Goal: Information Seeking & Learning: Learn about a topic

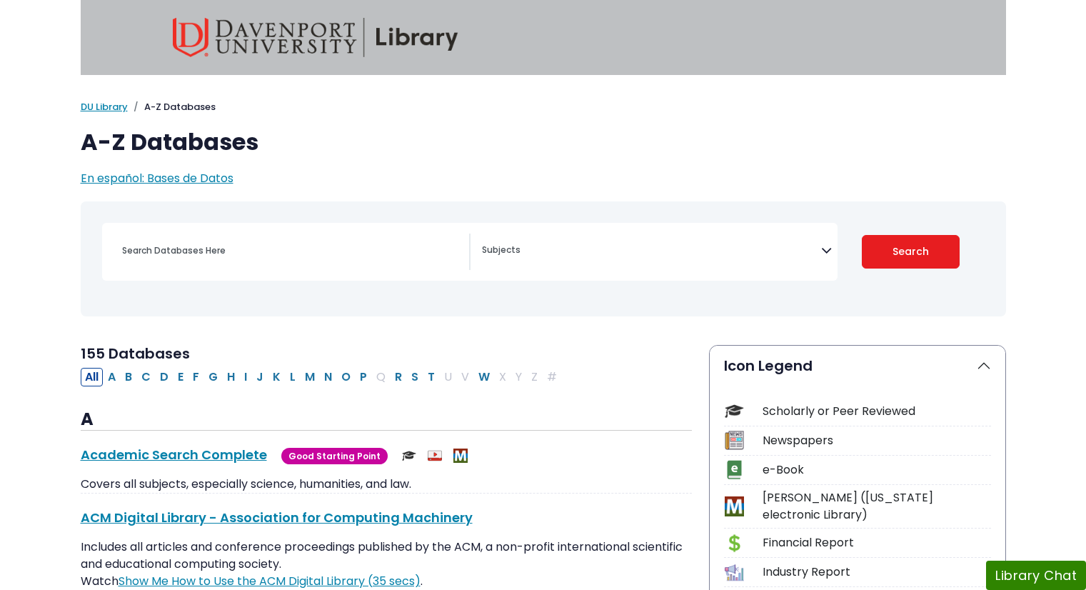
select select "Database Subject Filter"
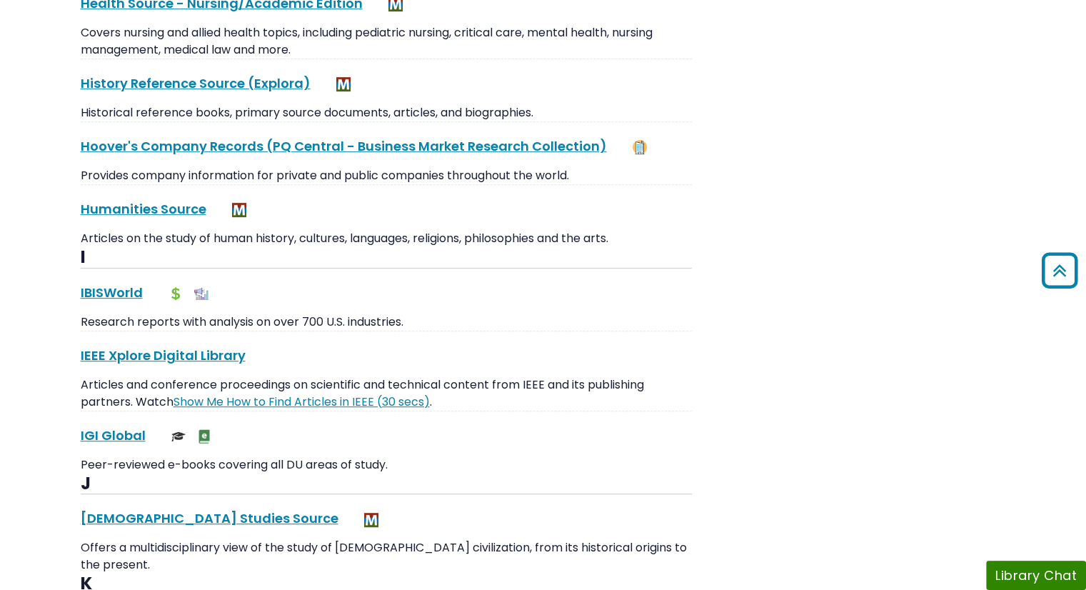
scroll to position [6018, 0]
click at [109, 284] on link "IBISWorld This link opens in a new window" at bounding box center [112, 293] width 62 height 18
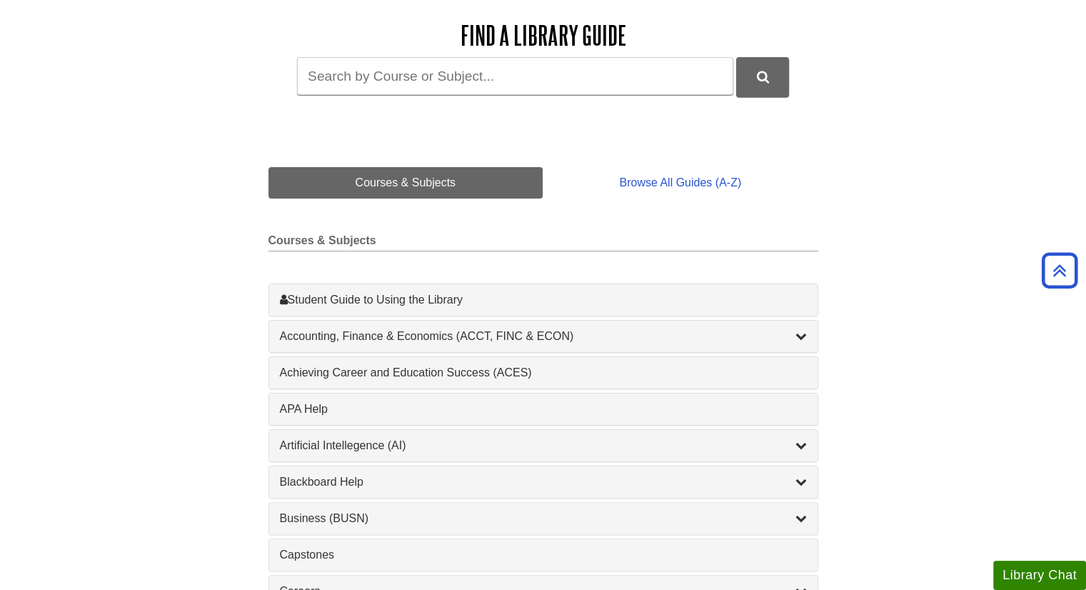
scroll to position [203, 0]
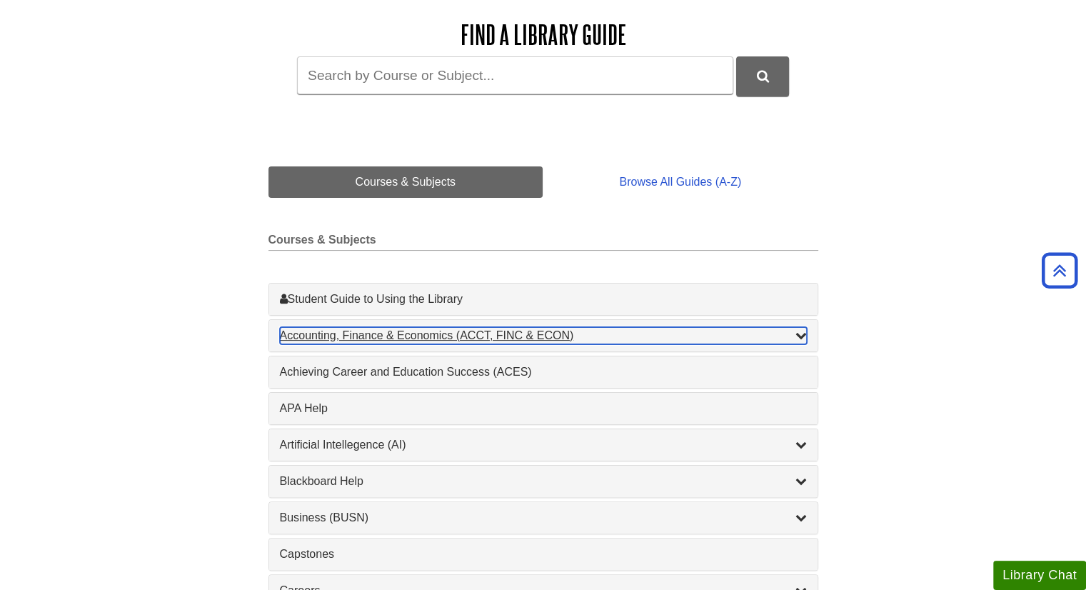
click at [637, 335] on div "Accounting, Finance & Economics (ACCT, FINC & ECON) , 4 guides" at bounding box center [543, 335] width 527 height 17
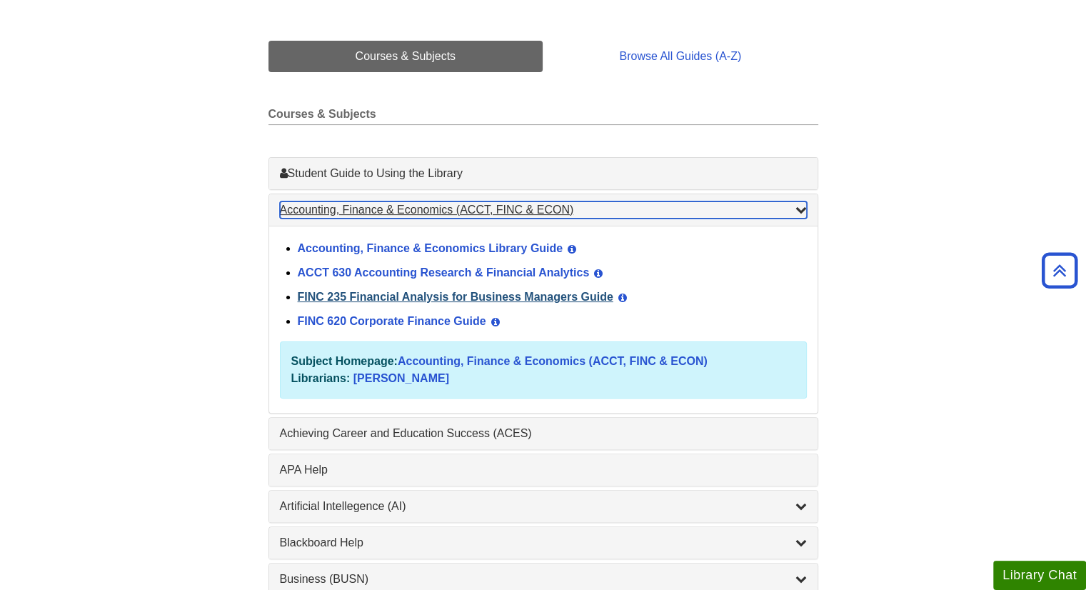
scroll to position [350, 0]
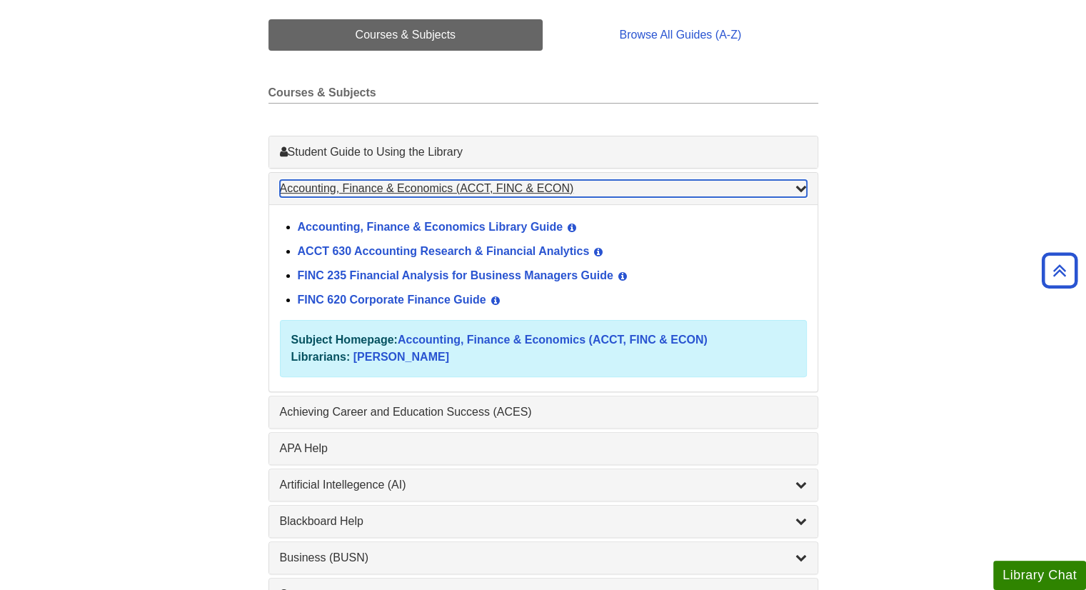
click at [581, 187] on div "Accounting, Finance & Economics (ACCT, FINC & ECON) , 4 guides" at bounding box center [543, 188] width 527 height 17
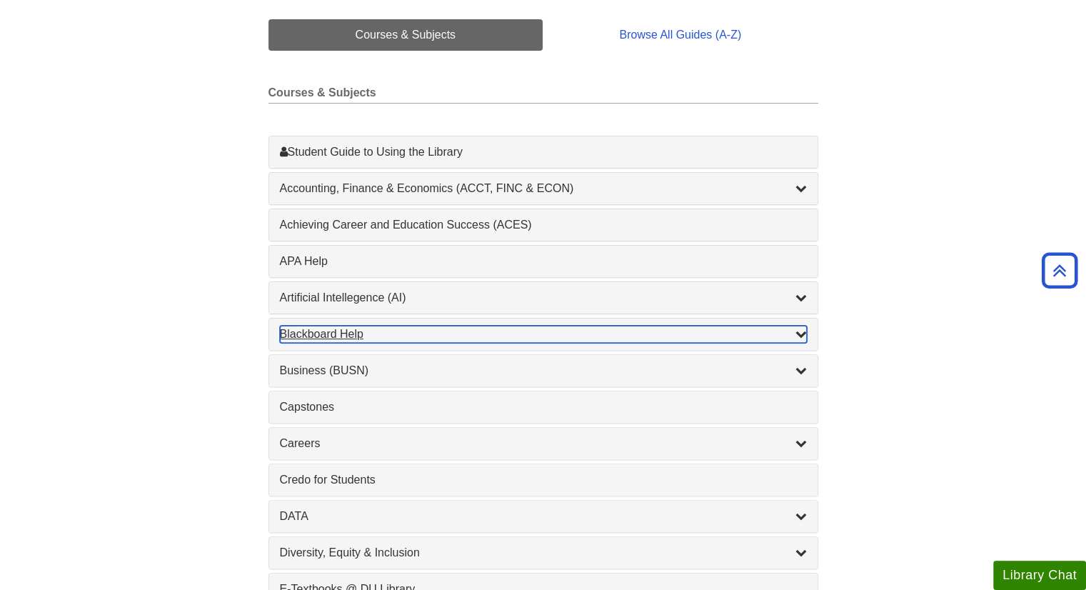
click at [469, 326] on div "Blackboard Help , 9 guides" at bounding box center [543, 334] width 527 height 17
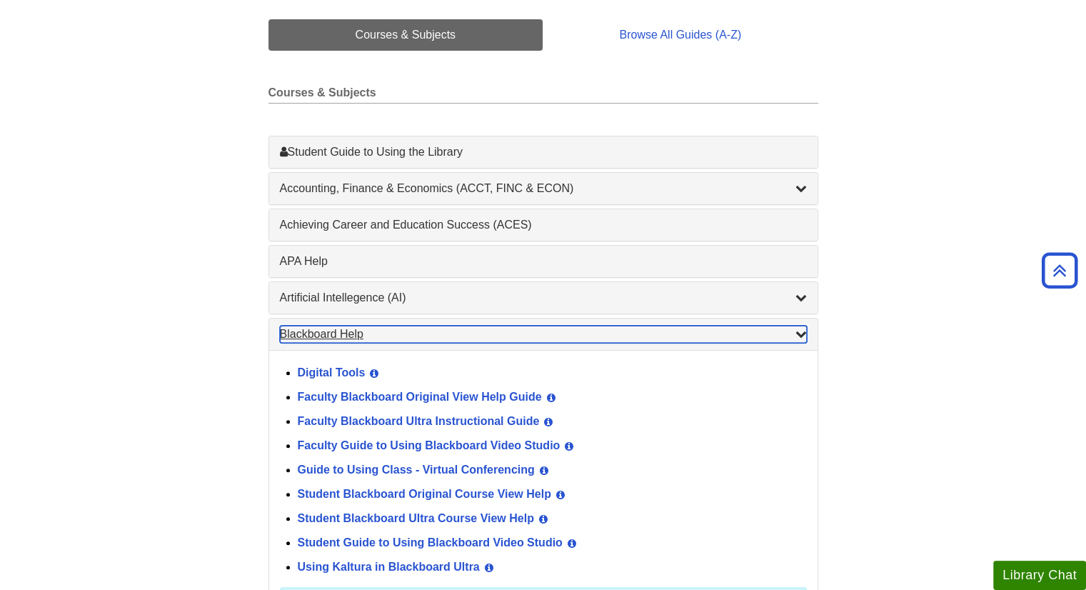
click at [469, 326] on div "Blackboard Help , 9 guides" at bounding box center [543, 334] width 527 height 17
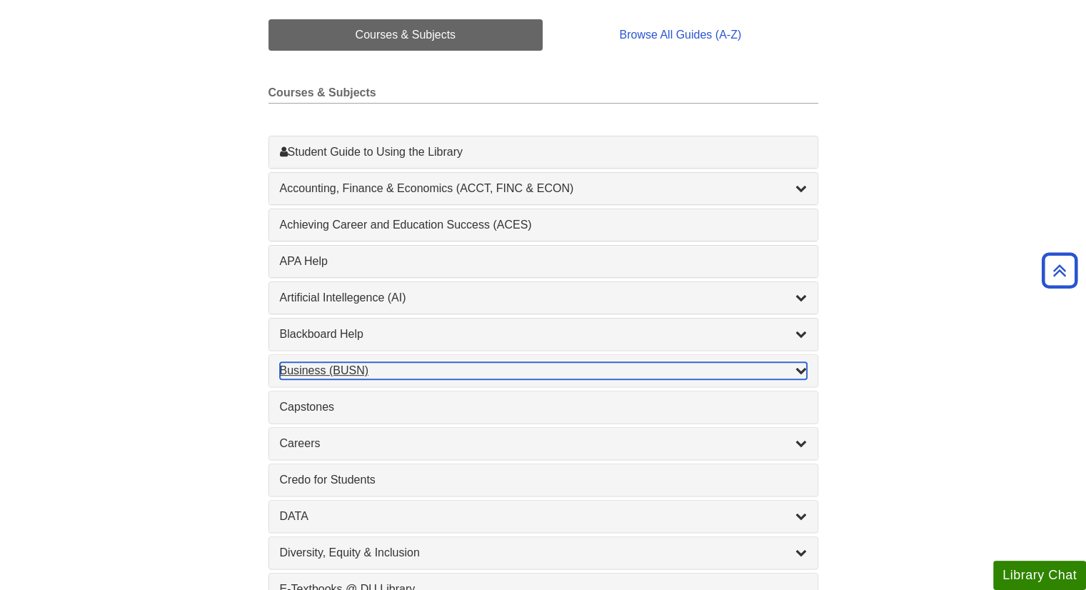
click at [417, 366] on div "Business (BUSN) , 9 guides" at bounding box center [543, 370] width 527 height 17
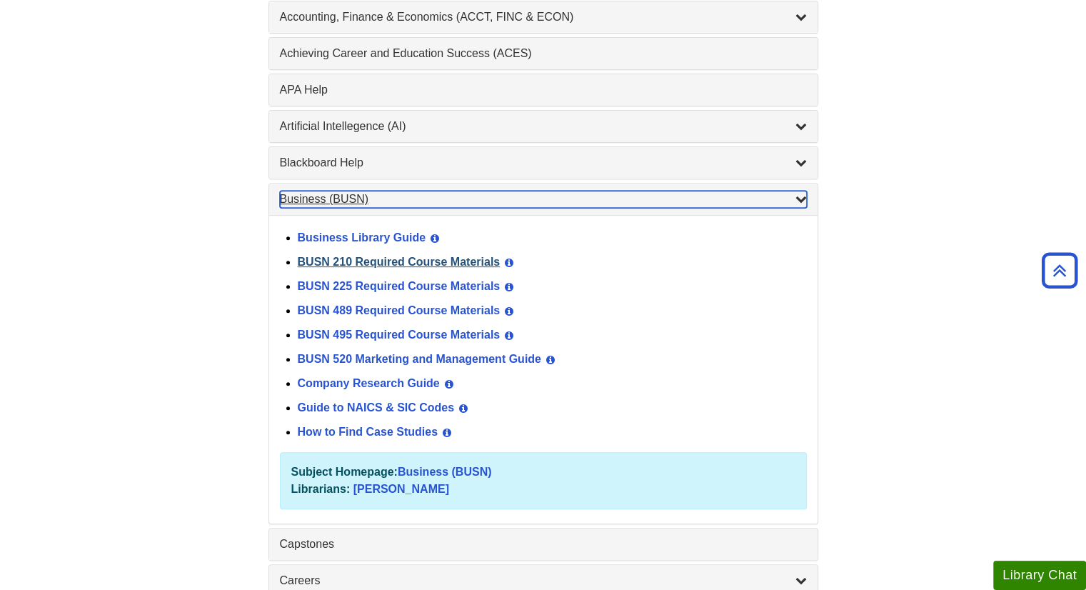
scroll to position [523, 0]
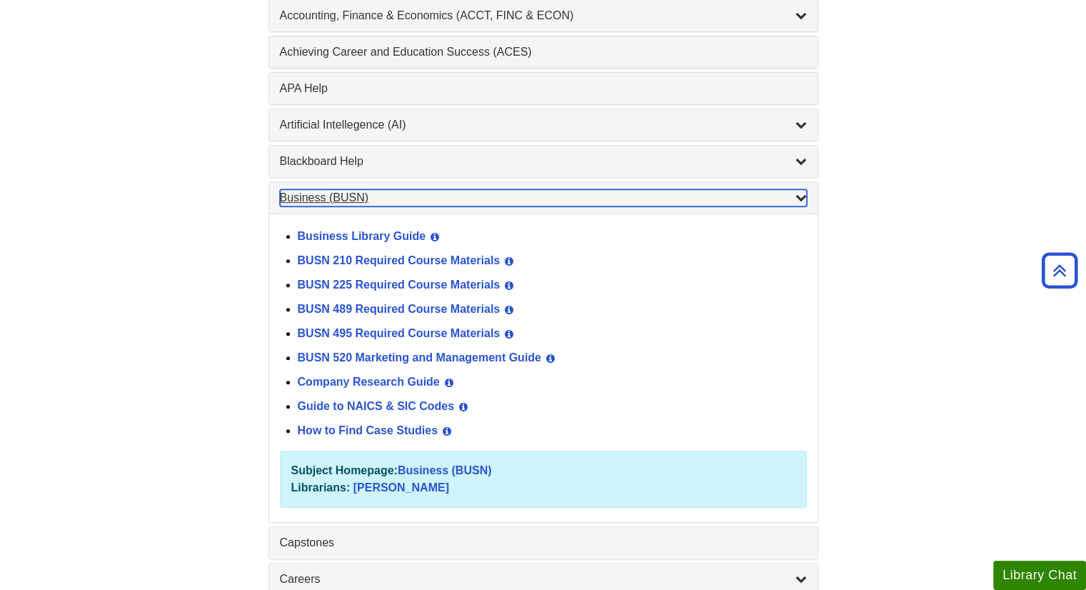
click at [451, 194] on div "Business (BUSN) , 9 guides" at bounding box center [543, 197] width 527 height 17
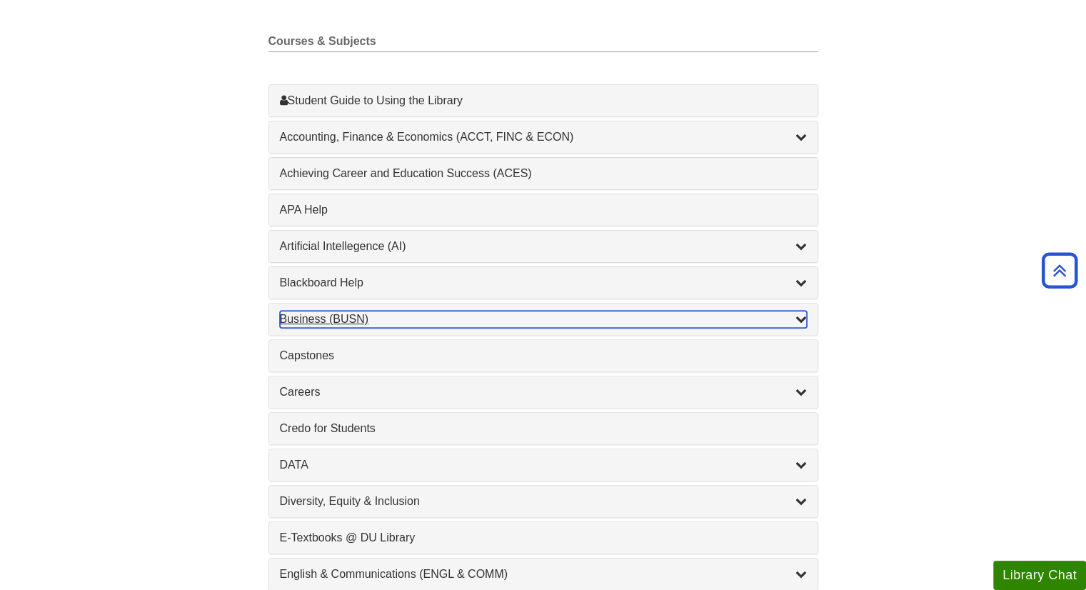
scroll to position [398, 0]
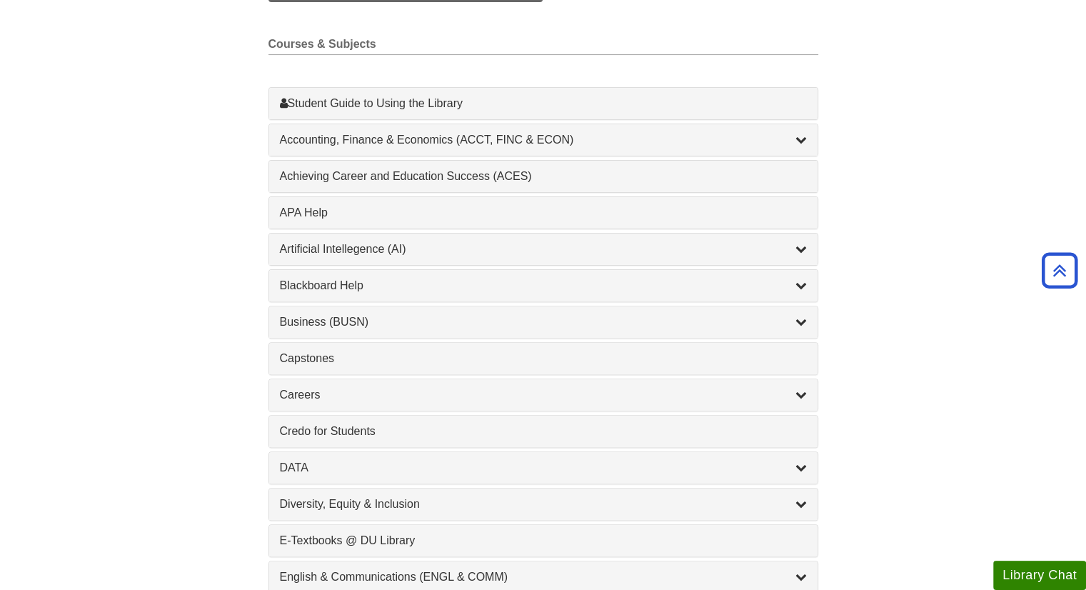
click at [588, 185] on div "1 Achieving Career and Education Success (ACES) , 1 guides" at bounding box center [543, 176] width 548 height 31
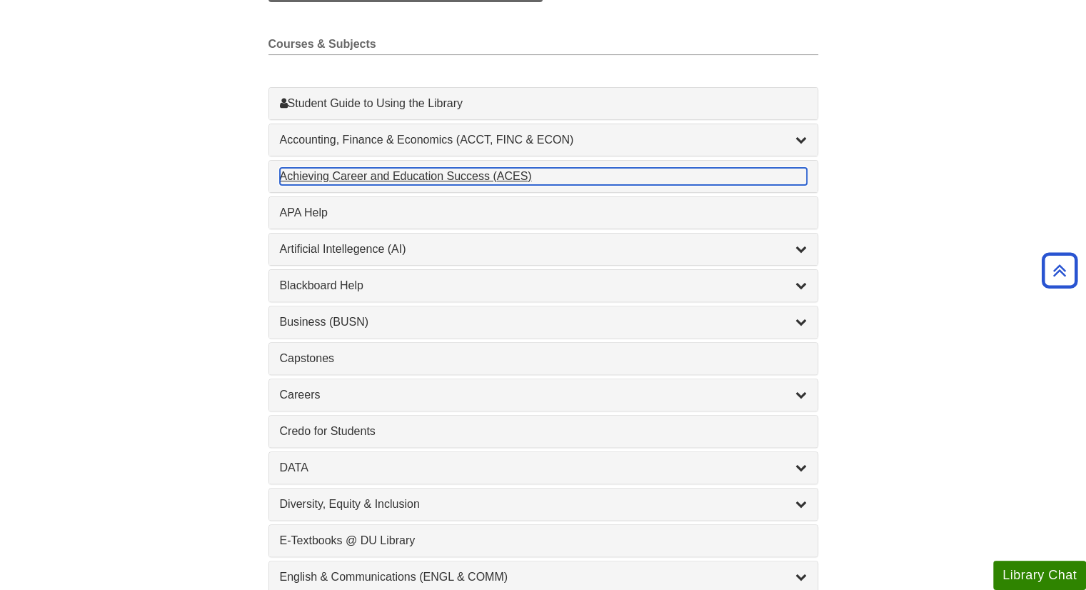
click at [513, 175] on div "Achieving Career and Education Success (ACES) , 1 guides" at bounding box center [543, 176] width 527 height 17
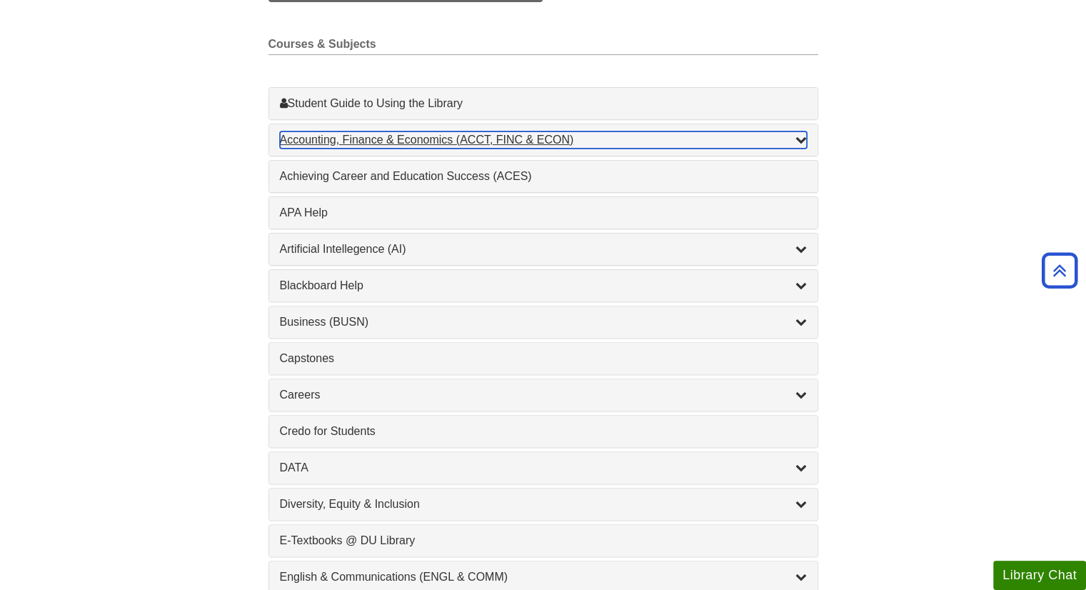
click at [646, 137] on div "Accounting, Finance & Economics (ACCT, FINC & ECON) , 4 guides" at bounding box center [543, 139] width 527 height 17
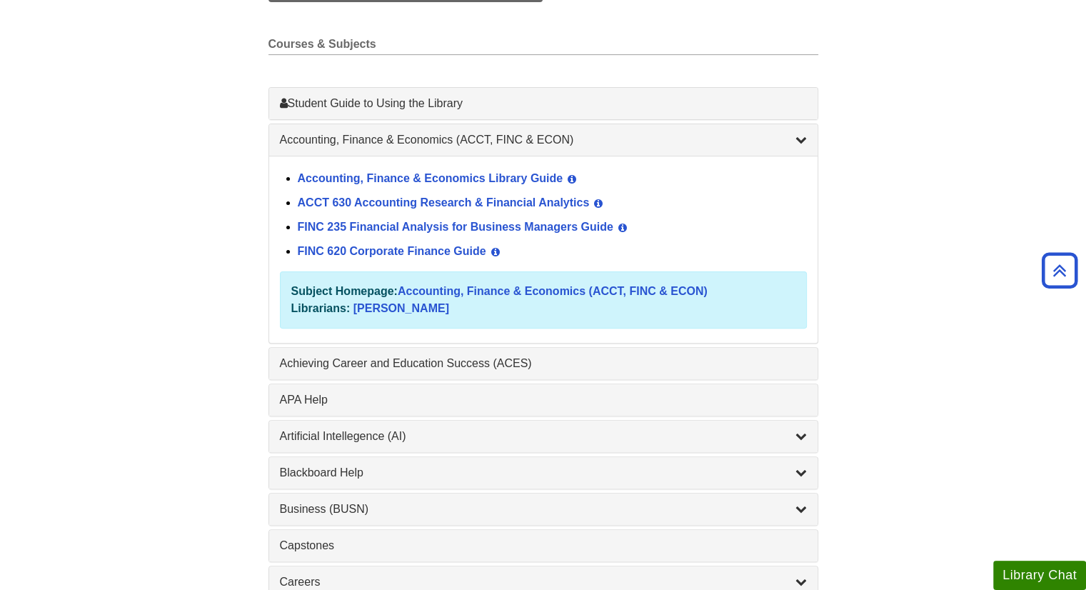
click at [463, 202] on link "ACCT 630 Accounting Research & Financial Analytics" at bounding box center [444, 202] width 292 height 12
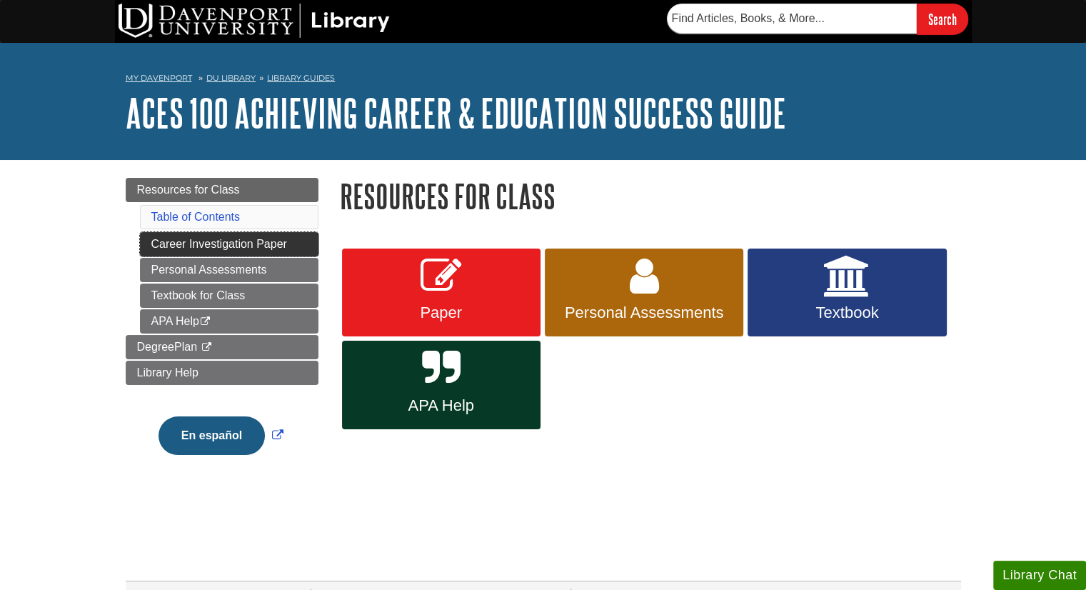
click at [234, 241] on link "Career Investigation Paper" at bounding box center [229, 244] width 179 height 24
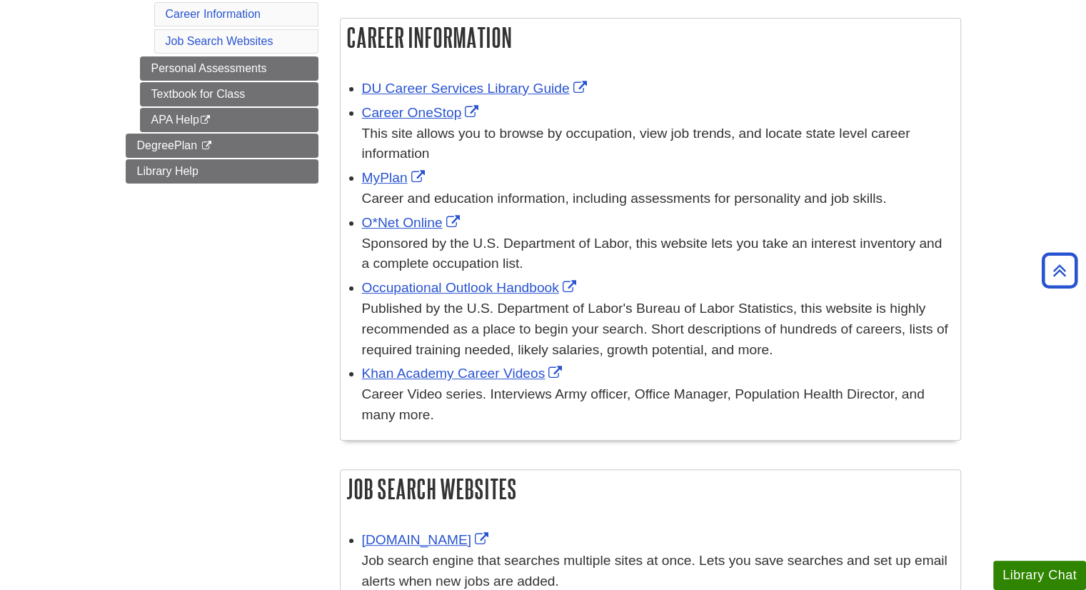
scroll to position [231, 0]
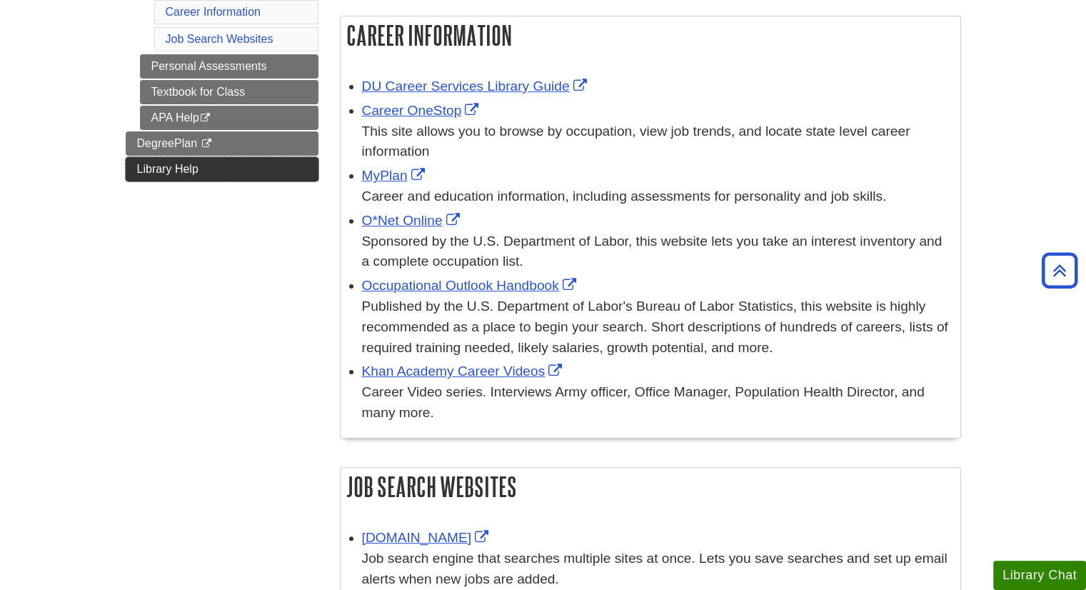
click at [244, 171] on link "Library Help" at bounding box center [222, 169] width 193 height 24
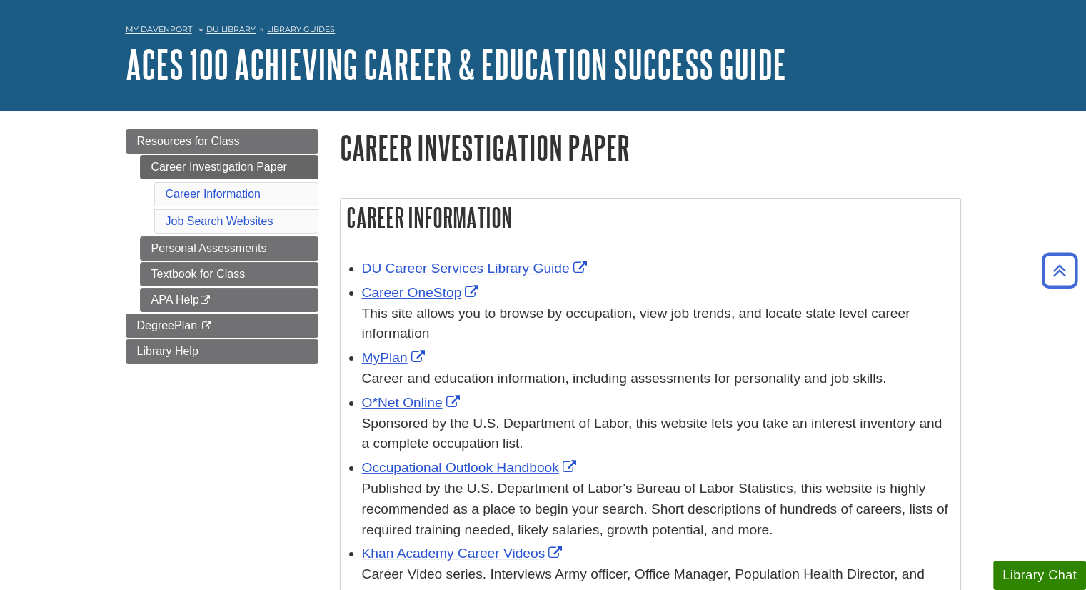
scroll to position [0, 0]
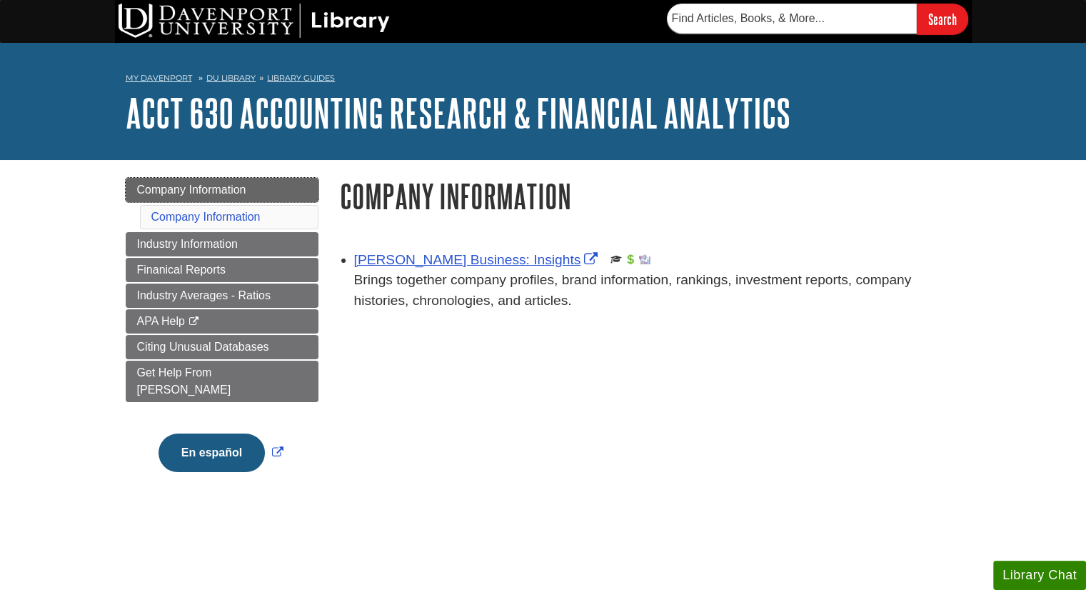
click at [279, 195] on link "Company Information" at bounding box center [222, 190] width 193 height 24
click at [454, 261] on link "[PERSON_NAME] Business: Insights" at bounding box center [478, 259] width 248 height 15
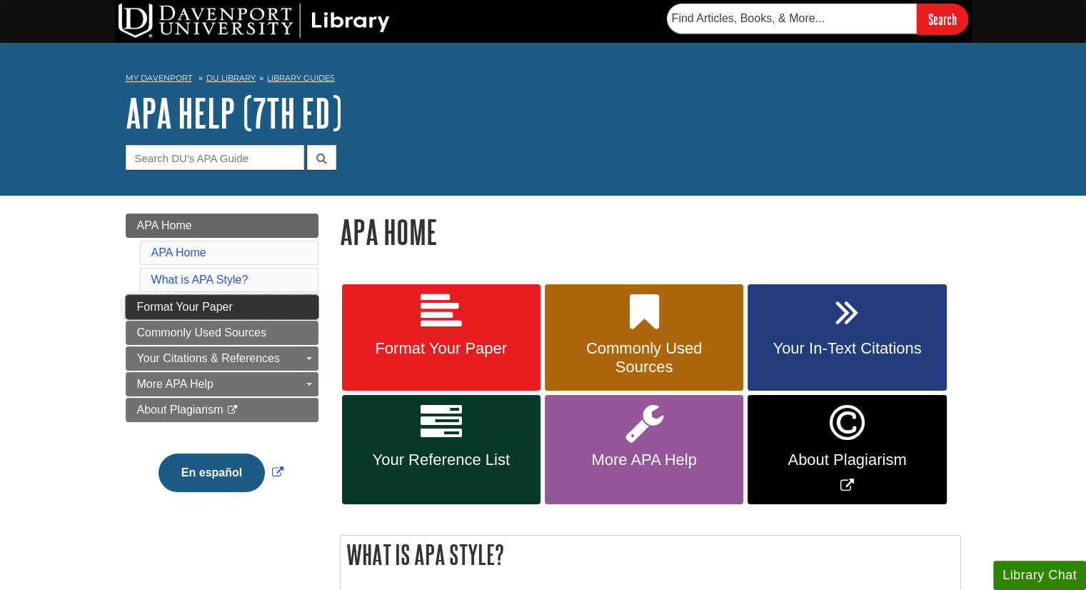
click at [167, 312] on span "Format Your Paper" at bounding box center [185, 307] width 96 height 12
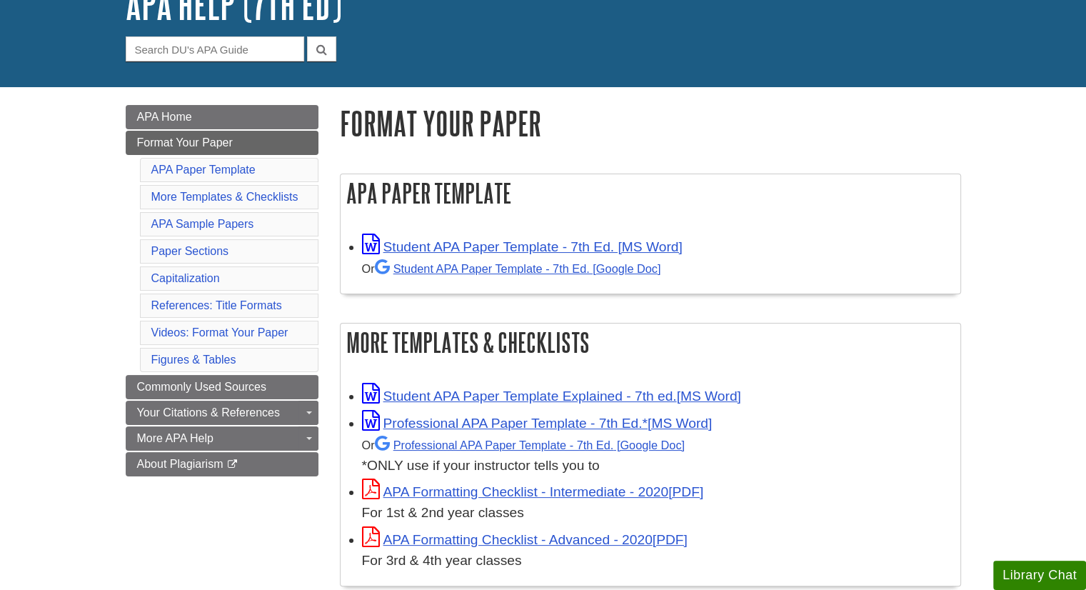
scroll to position [109, 0]
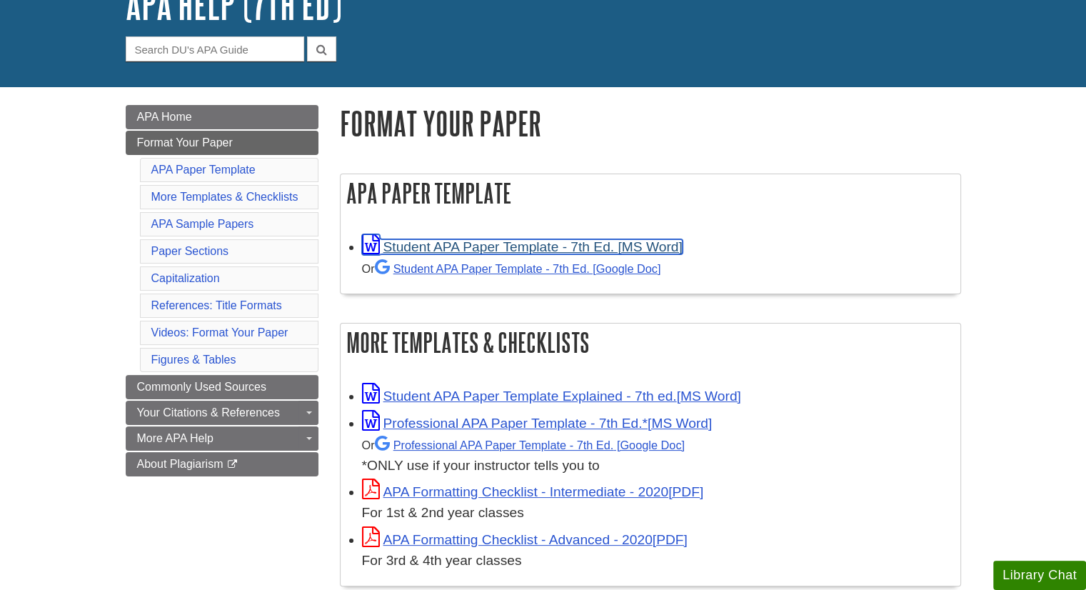
click at [460, 244] on link "Student APA Paper Template - 7th Ed. [MS Word]" at bounding box center [522, 246] width 321 height 15
